Goal: Task Accomplishment & Management: Manage account settings

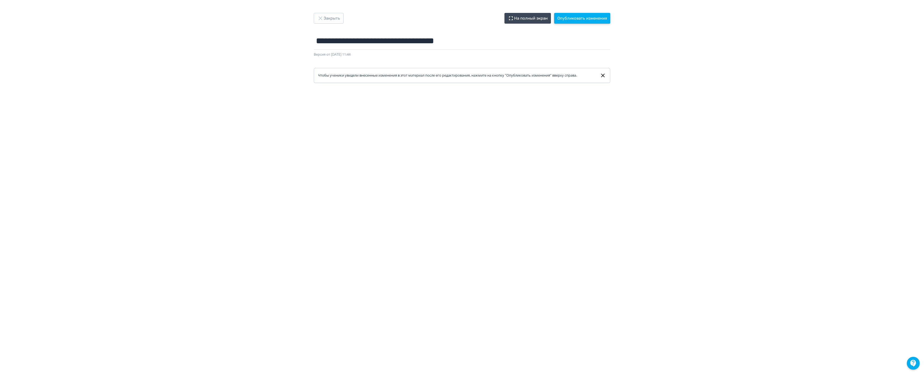
click at [554, 19] on button "Опубликовать изменения" at bounding box center [582, 18] width 56 height 11
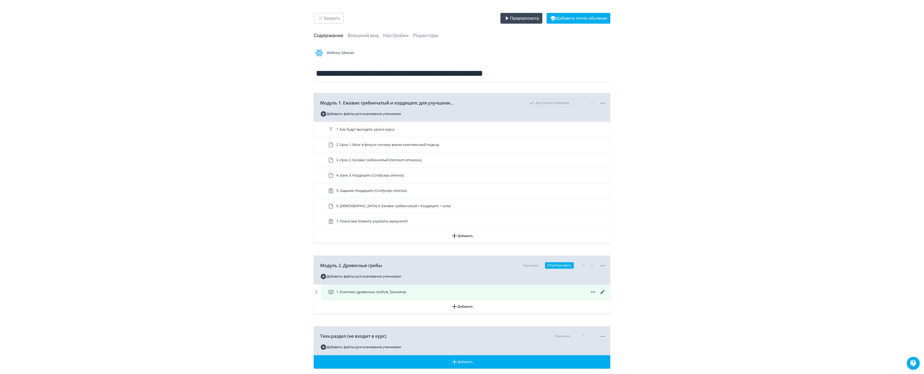
click at [600, 292] on icon at bounding box center [603, 292] width 6 height 6
